Goal: Information Seeking & Learning: Learn about a topic

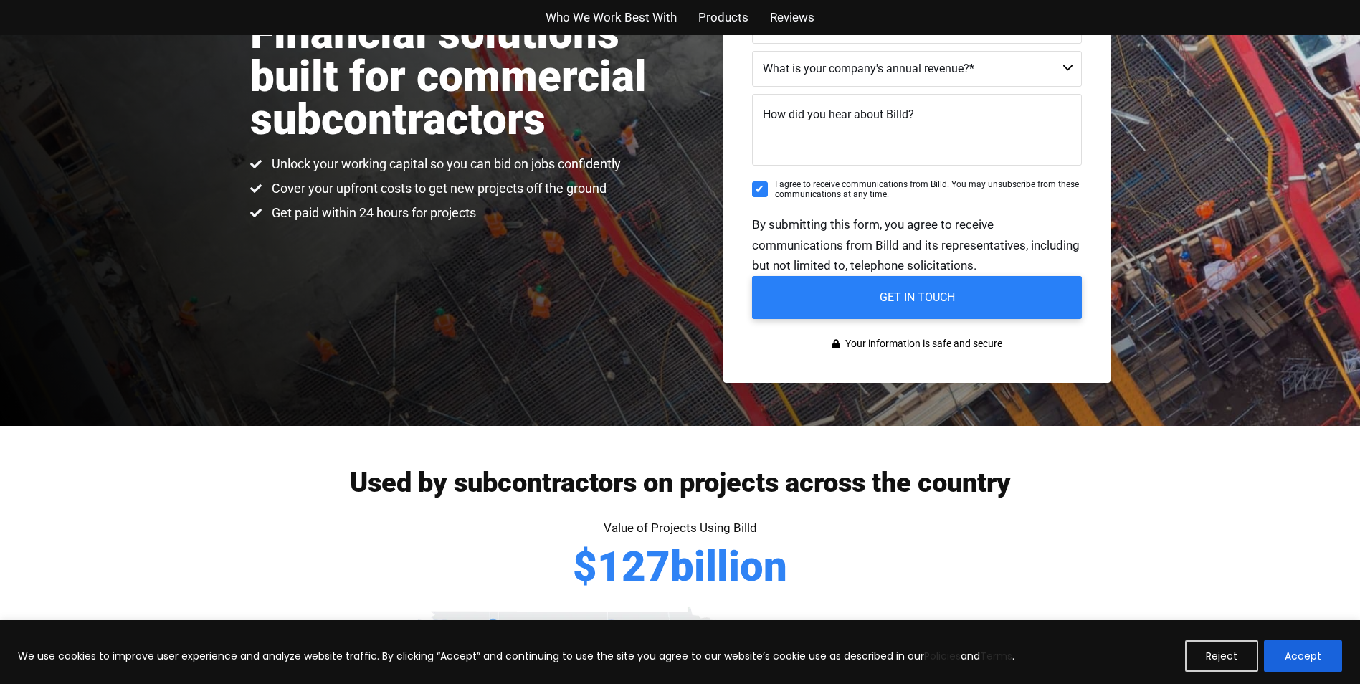
scroll to position [287, 0]
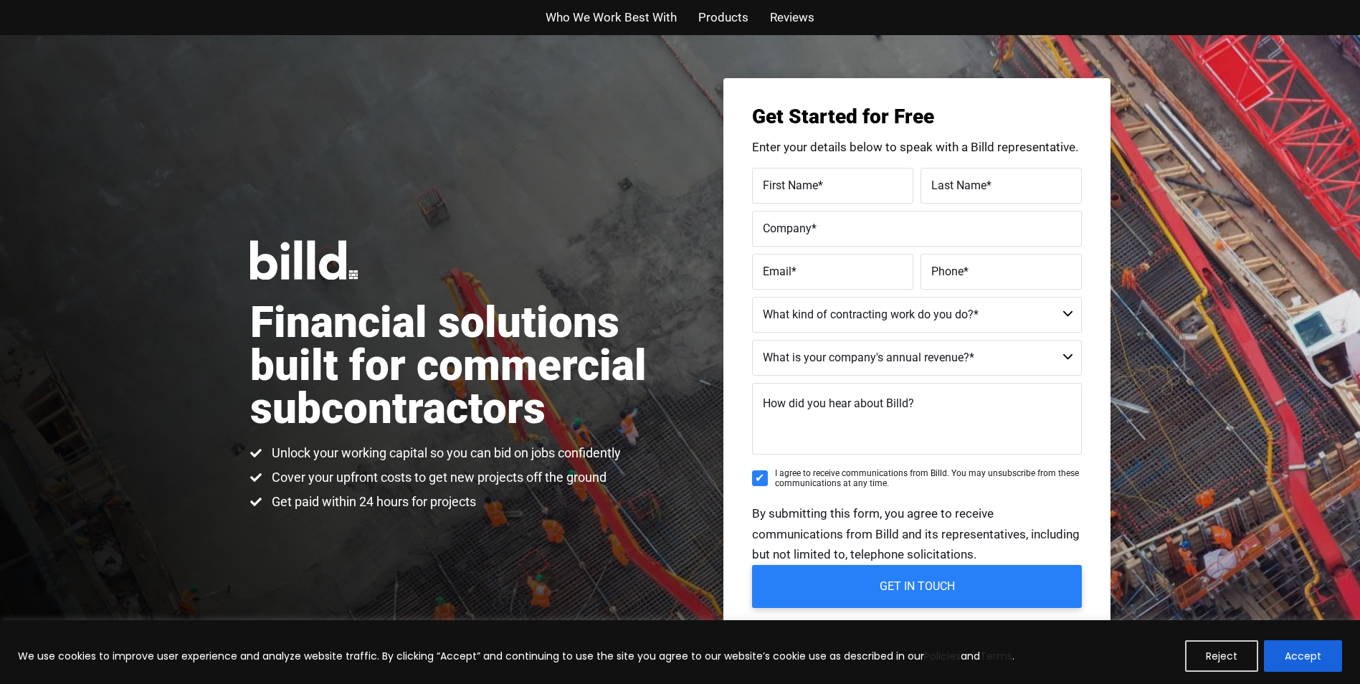
click at [732, 16] on span "Products" at bounding box center [723, 17] width 50 height 21
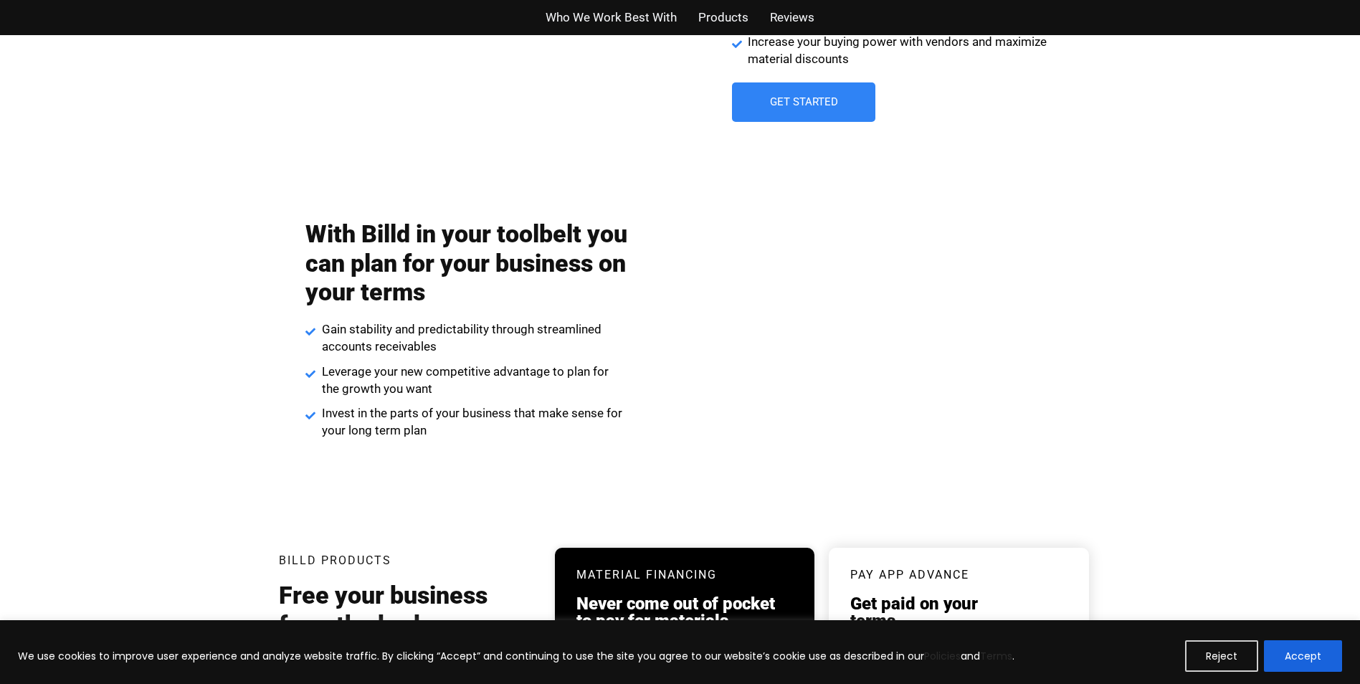
scroll to position [2071, 0]
